Goal: Task Accomplishment & Management: Manage account settings

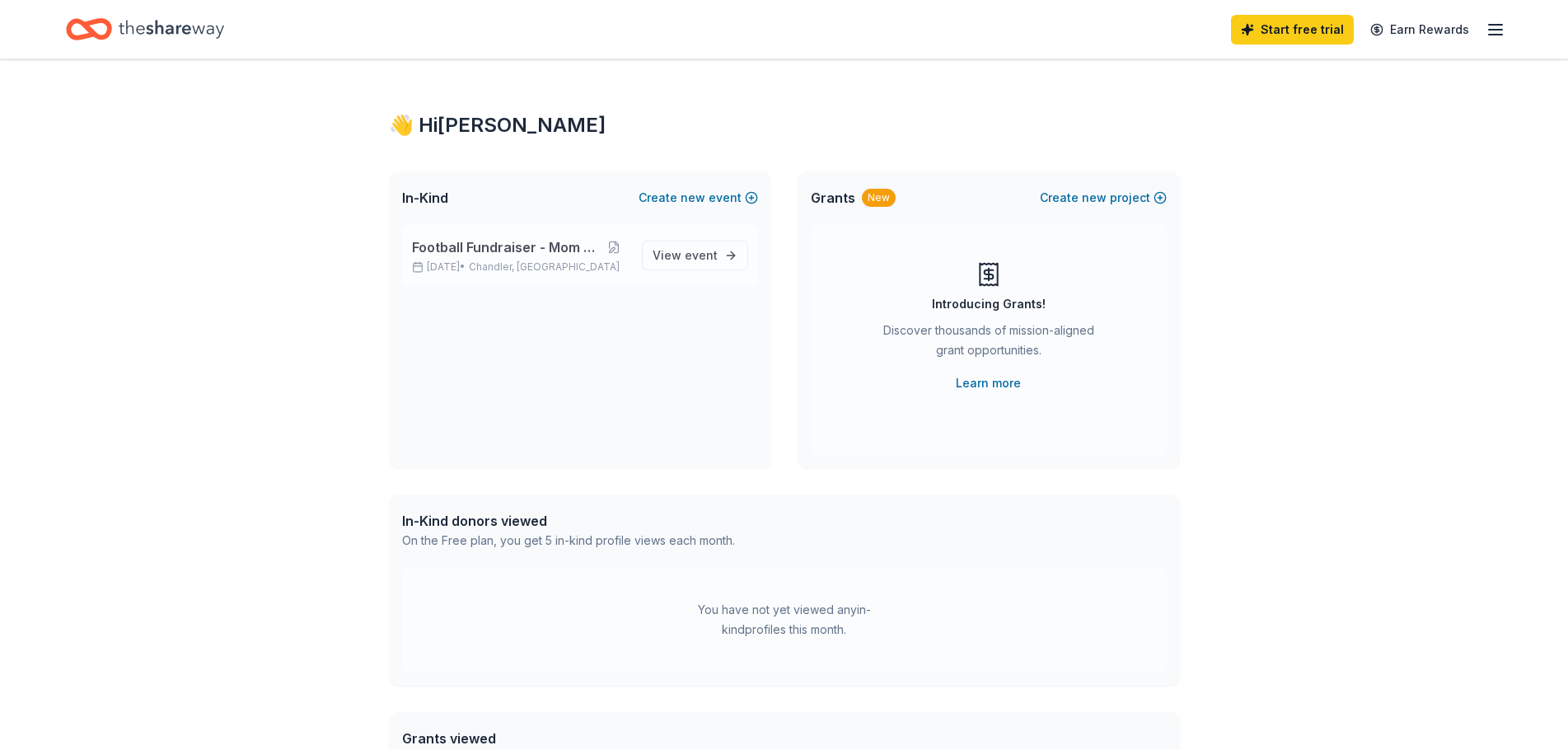
click at [553, 252] on span "Football Fundraiser - Mom Brunch" at bounding box center [506, 247] width 189 height 20
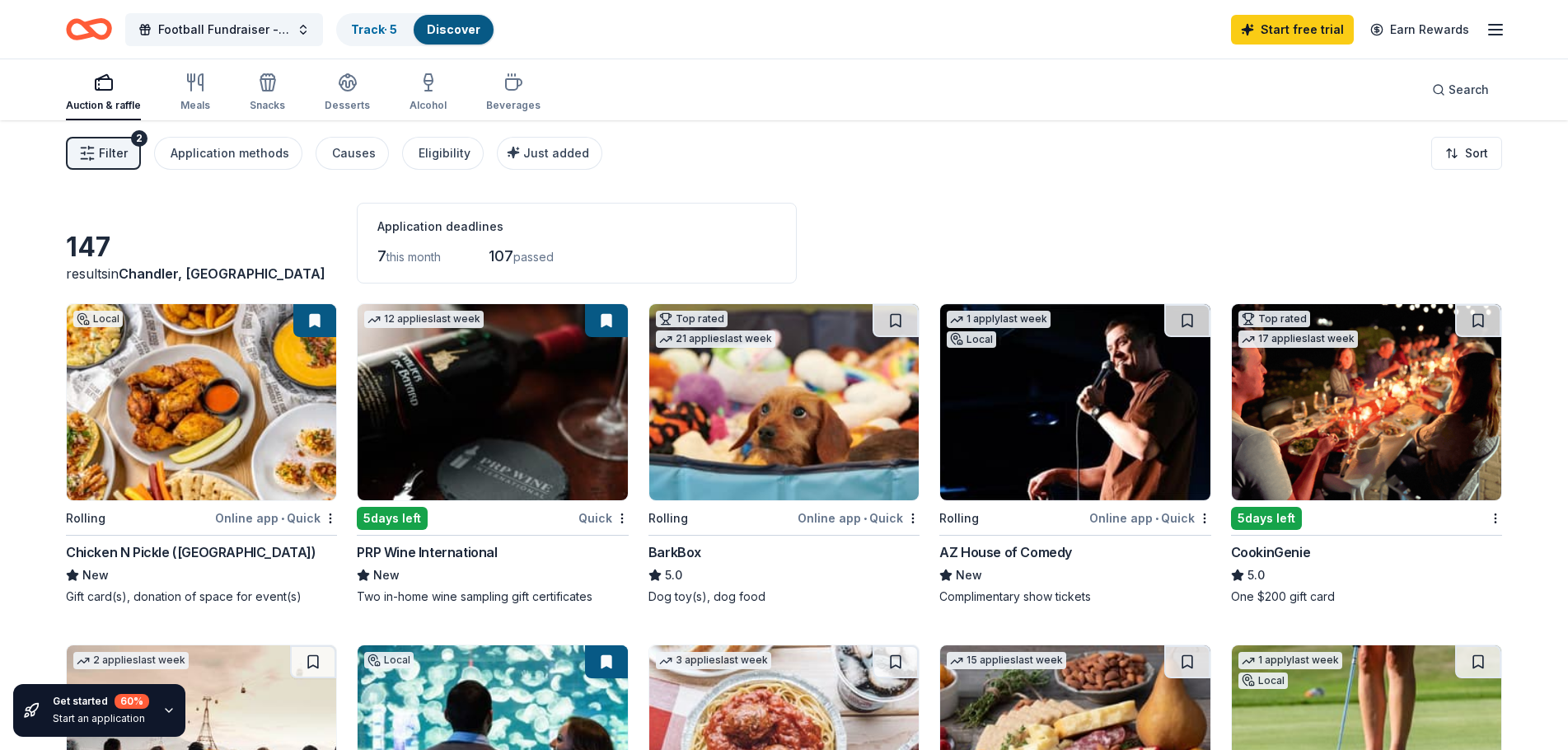
click at [118, 154] on span "Filter" at bounding box center [114, 153] width 29 height 20
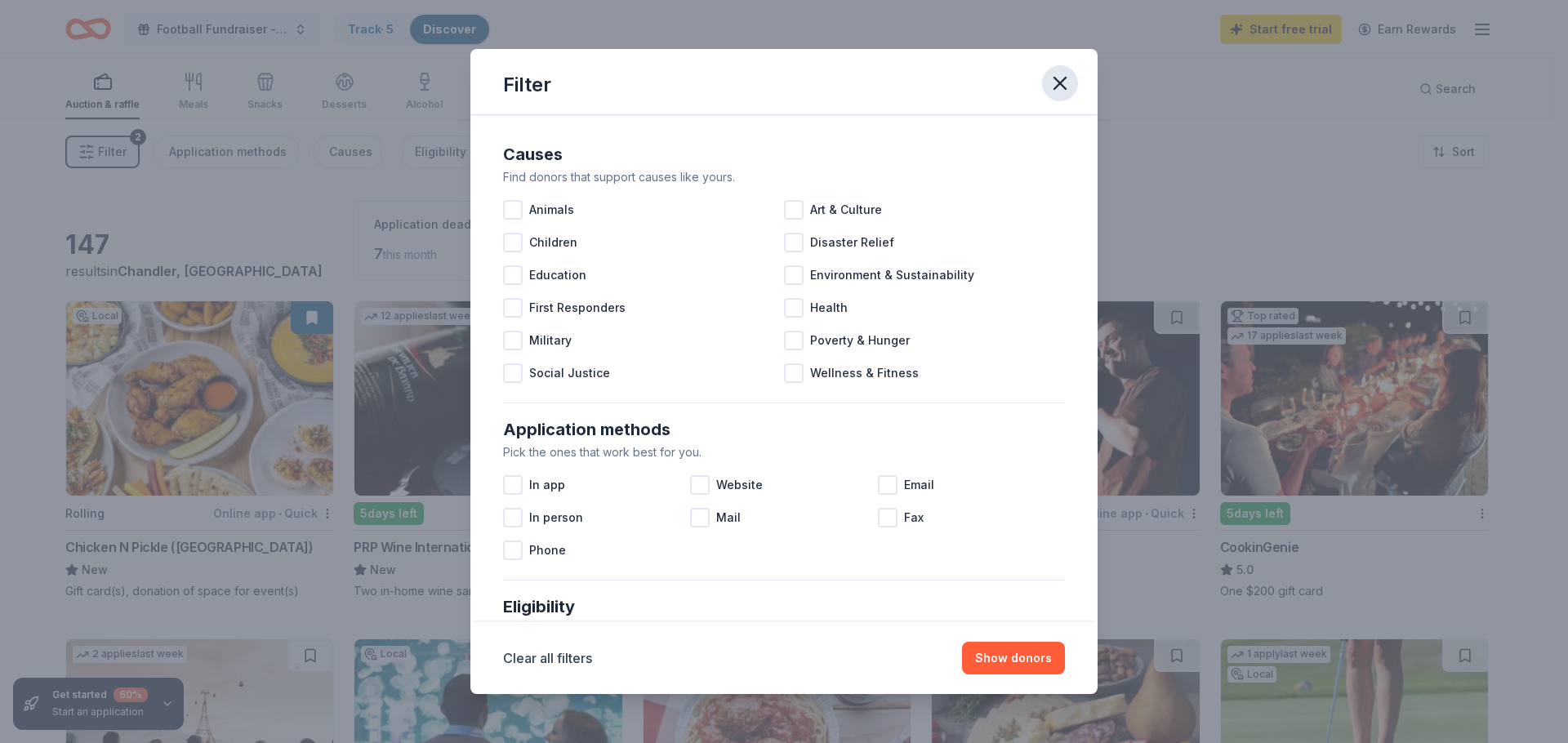
click at [1059, 89] on icon "button" at bounding box center [1059, 83] width 23 height 23
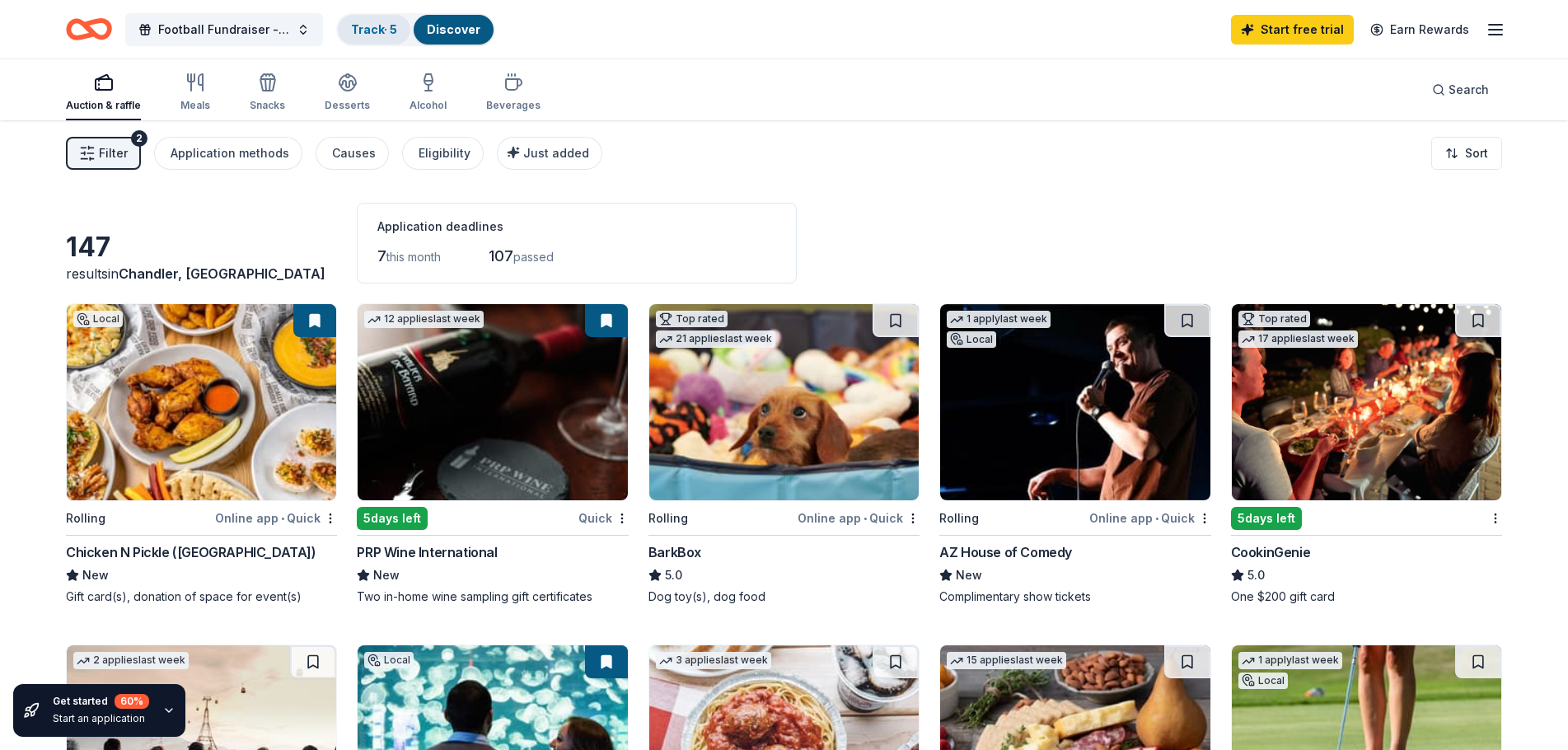
click at [373, 35] on link "Track · 5" at bounding box center [374, 29] width 46 height 14
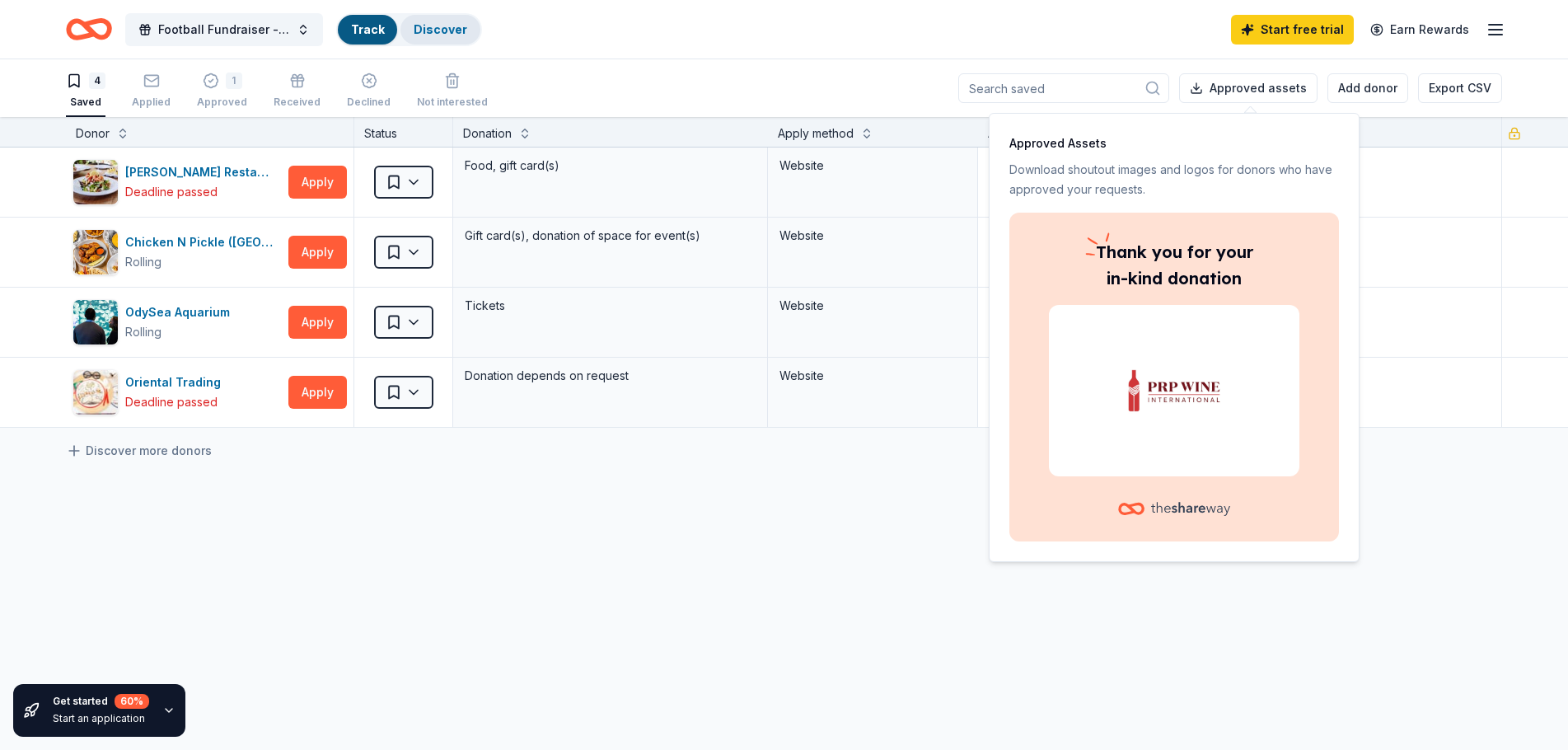
click at [433, 32] on link "Discover" at bounding box center [440, 29] width 54 height 14
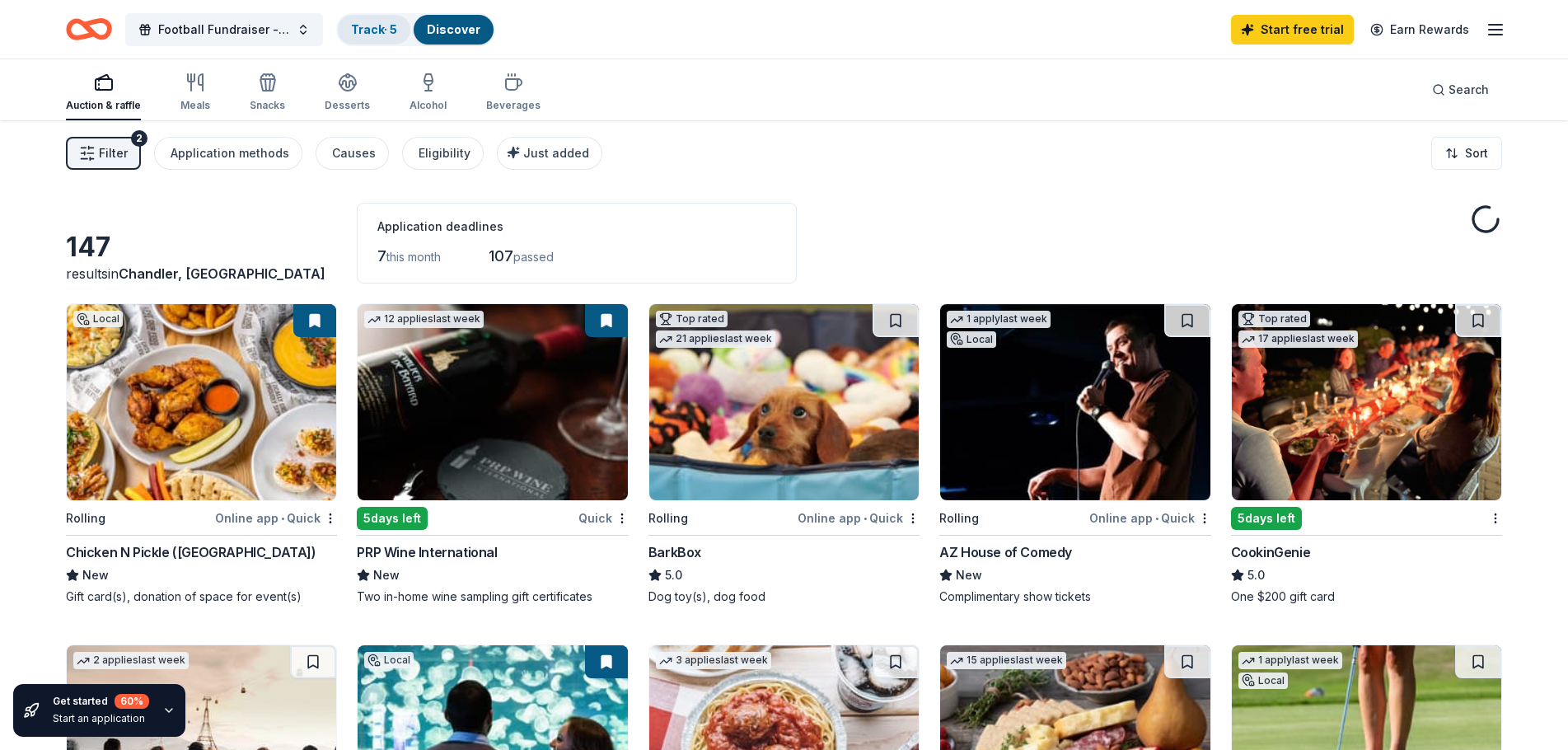
click at [389, 32] on link "Track · 5" at bounding box center [374, 29] width 46 height 14
click at [370, 30] on link "Track · 5" at bounding box center [374, 29] width 46 height 14
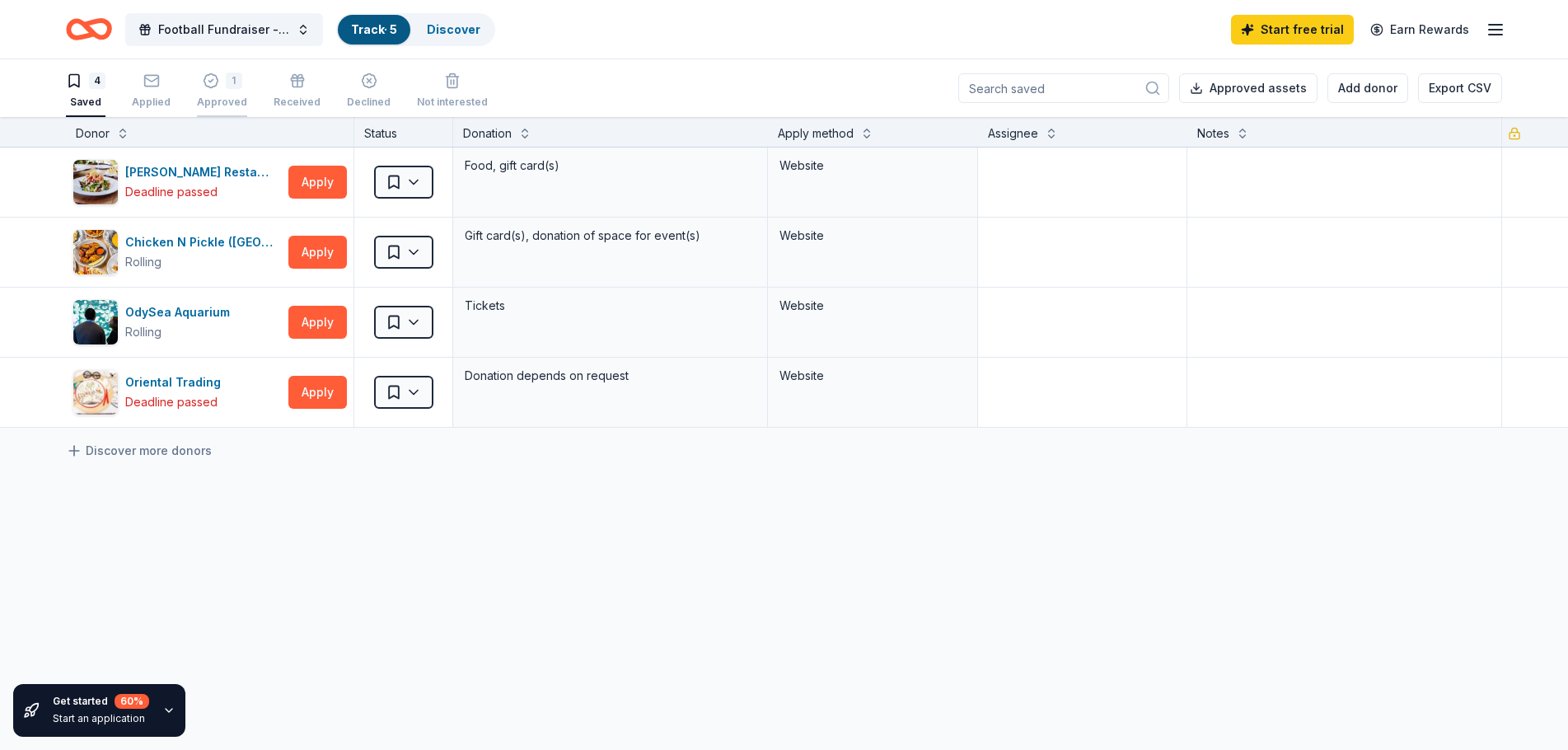
click at [212, 80] on icon "button" at bounding box center [210, 80] width 16 height 16
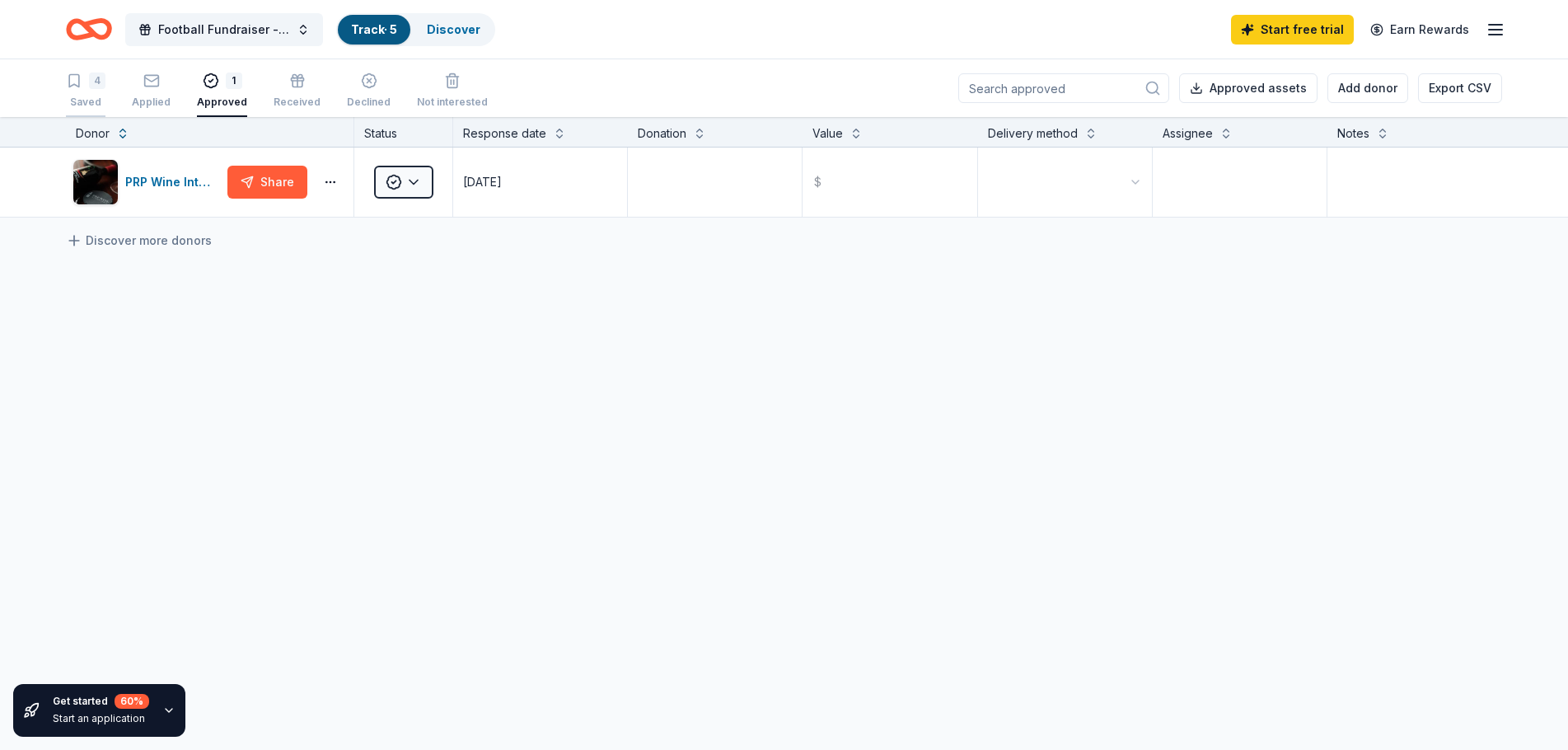
click at [80, 80] on icon "button" at bounding box center [74, 81] width 10 height 12
